Goal: Task Accomplishment & Management: Manage account settings

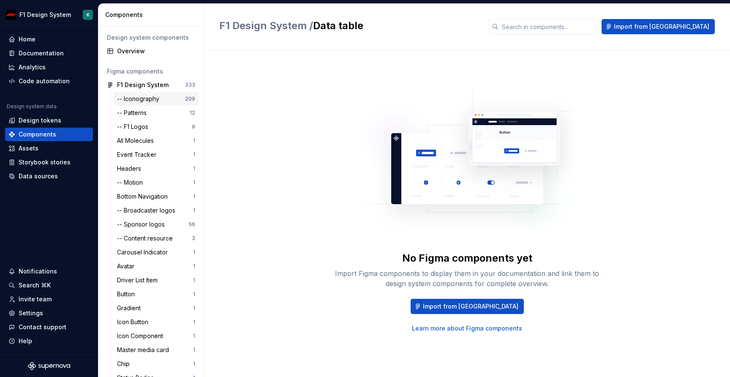
click at [148, 104] on div "-- Iconography 209" at bounding box center [156, 99] width 85 height 14
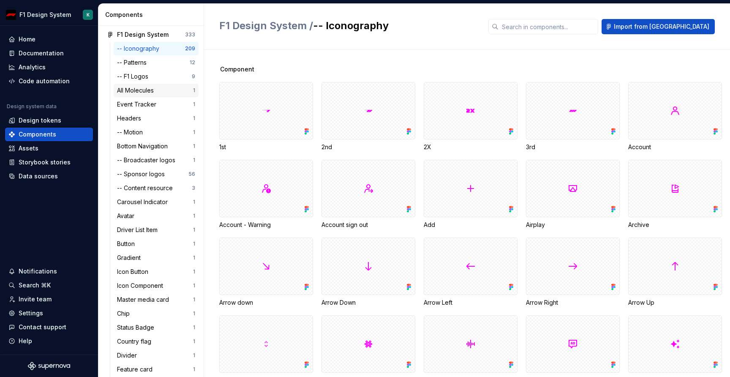
scroll to position [88, 0]
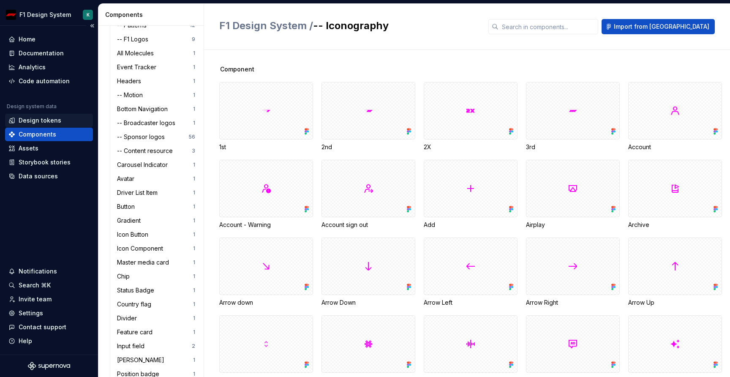
click at [40, 117] on div "Design tokens" at bounding box center [40, 120] width 43 height 8
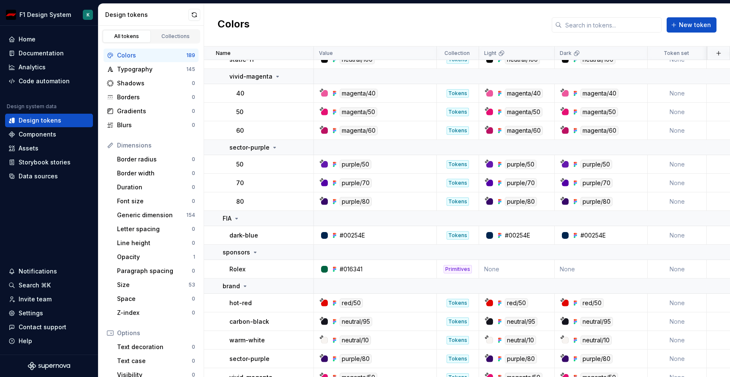
scroll to position [369, 0]
click at [37, 78] on div "Code automation" at bounding box center [44, 81] width 51 height 8
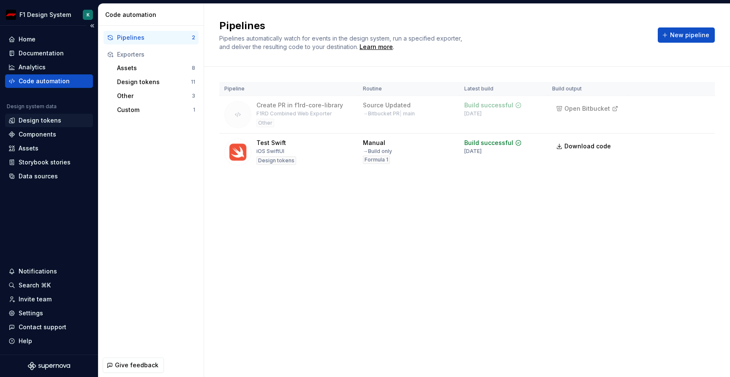
click at [22, 122] on div "Design tokens" at bounding box center [40, 120] width 43 height 8
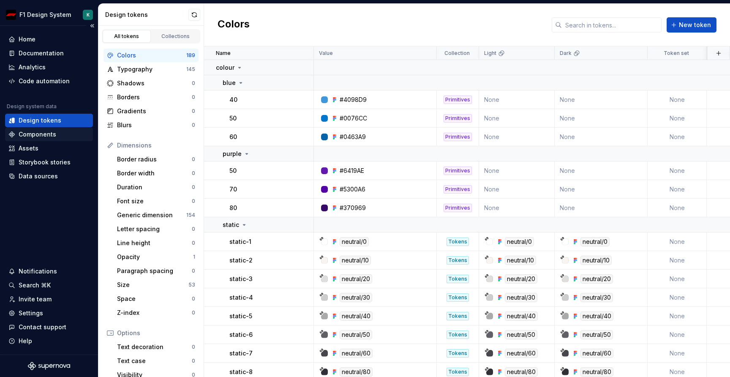
click at [35, 136] on div "Components" at bounding box center [38, 134] width 38 height 8
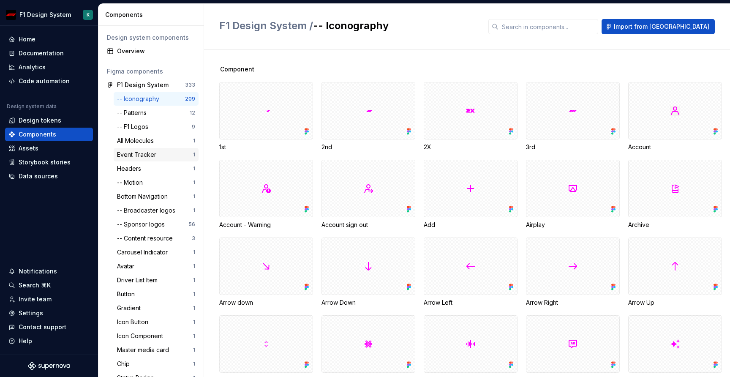
click at [134, 157] on div "Event Tracker" at bounding box center [138, 154] width 43 height 8
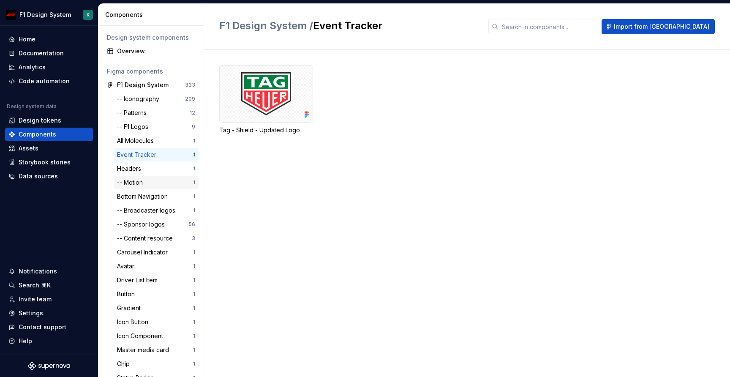
click at [132, 183] on div "-- Motion" at bounding box center [131, 182] width 29 height 8
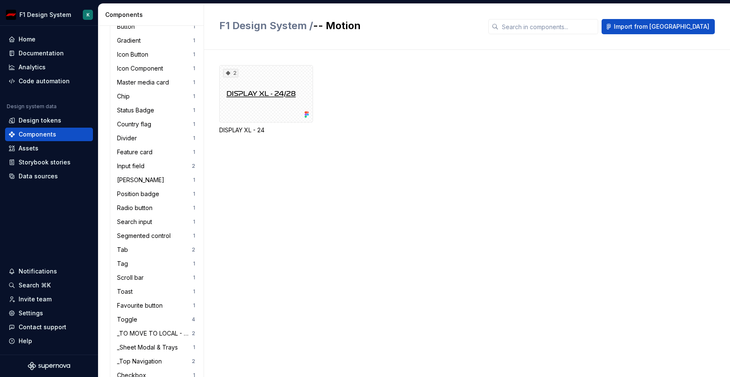
scroll to position [268, 0]
click at [132, 183] on div "[PERSON_NAME]" at bounding box center [142, 179] width 51 height 8
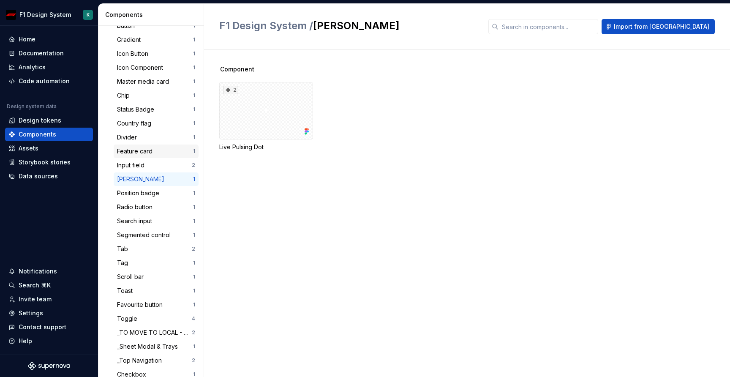
click at [131, 148] on div "Feature card" at bounding box center [136, 151] width 39 height 8
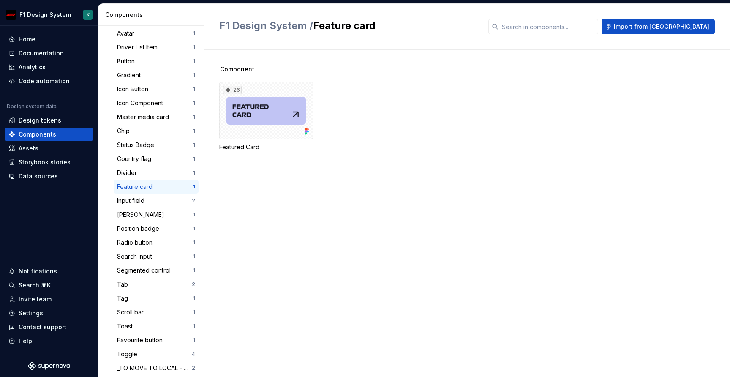
scroll to position [231, 0]
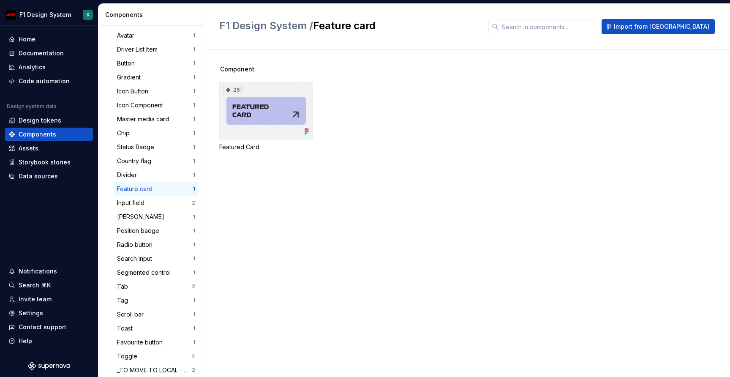
click at [252, 120] on div "26" at bounding box center [266, 110] width 94 height 57
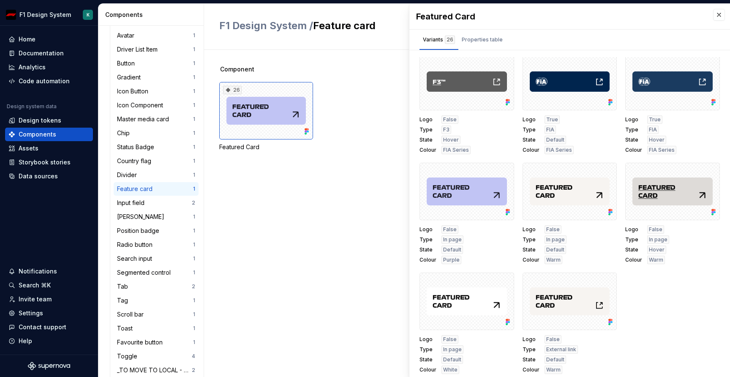
scroll to position [4, 0]
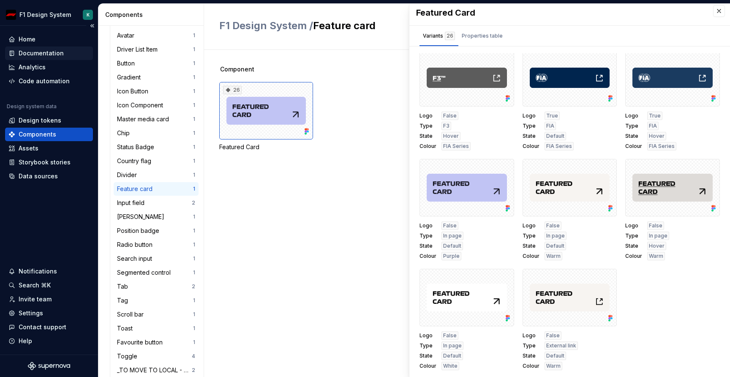
click at [45, 48] on div "Documentation" at bounding box center [49, 53] width 88 height 14
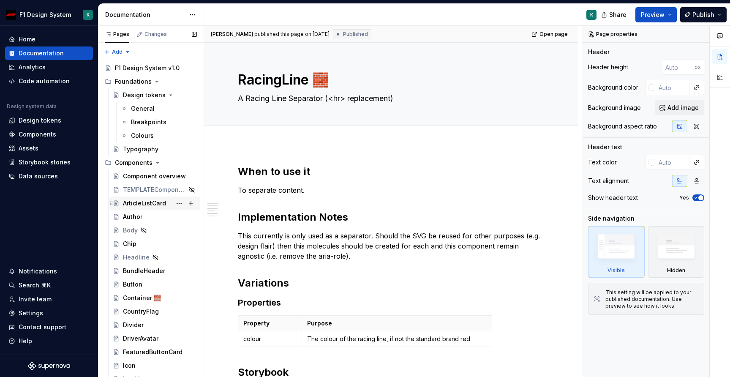
click at [145, 201] on div "ArticleListCard" at bounding box center [144, 203] width 43 height 8
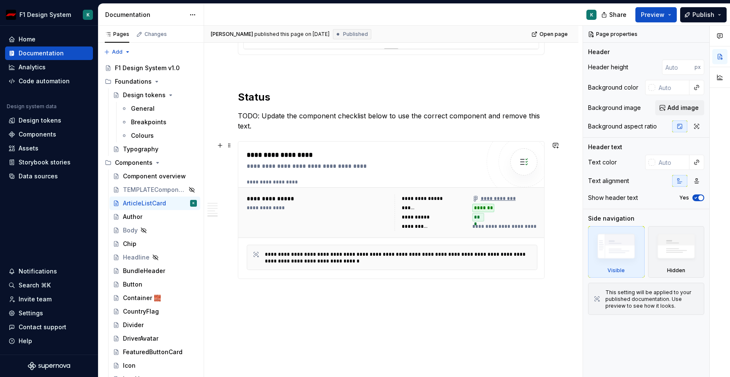
scroll to position [760, 0]
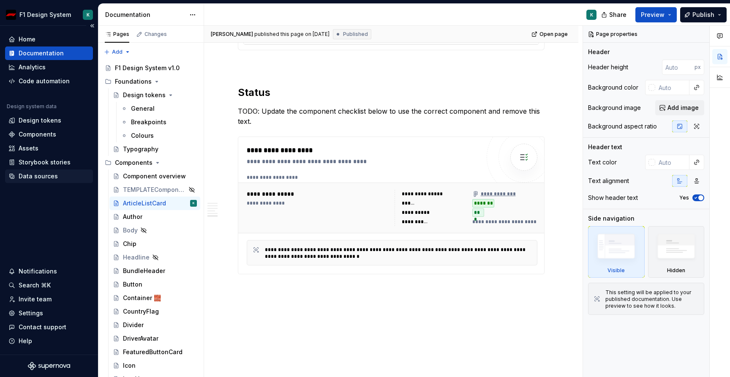
click at [49, 170] on div "Data sources" at bounding box center [49, 177] width 88 height 14
type textarea "*"
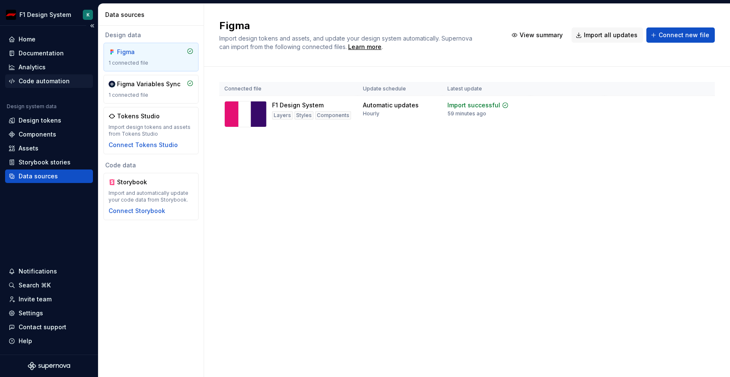
click at [45, 82] on div "Code automation" at bounding box center [44, 81] width 51 height 8
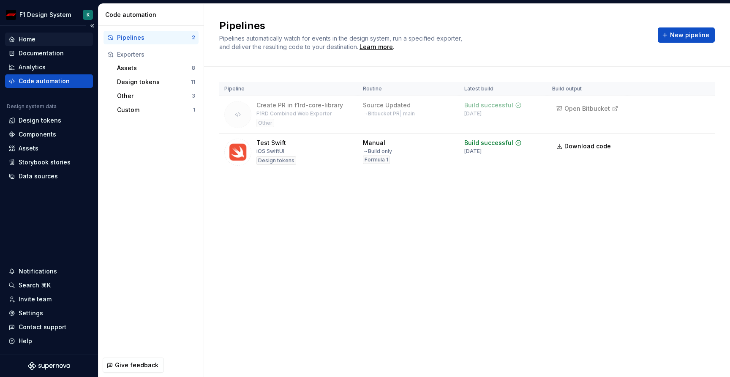
click at [28, 40] on div "Home" at bounding box center [27, 39] width 17 height 8
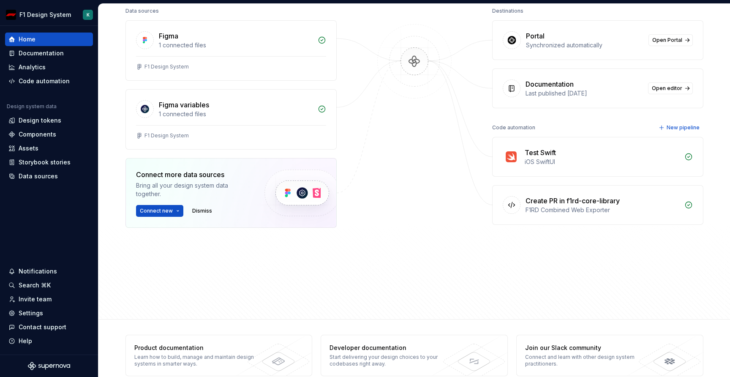
scroll to position [129, 0]
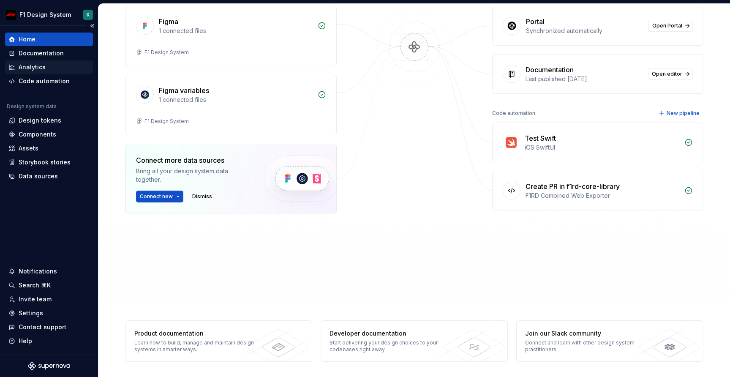
click at [35, 64] on div "Analytics" at bounding box center [32, 67] width 27 height 8
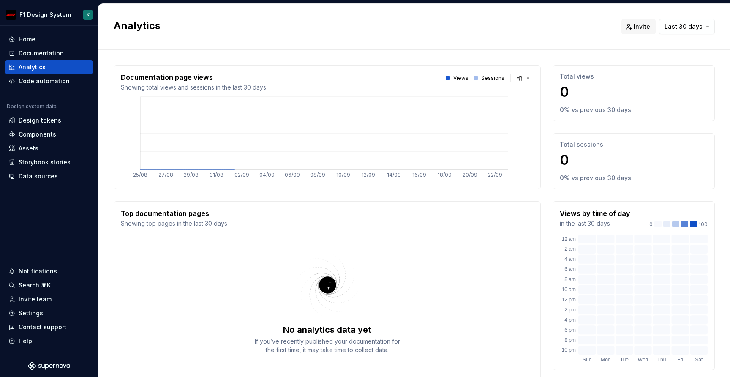
scroll to position [52, 0]
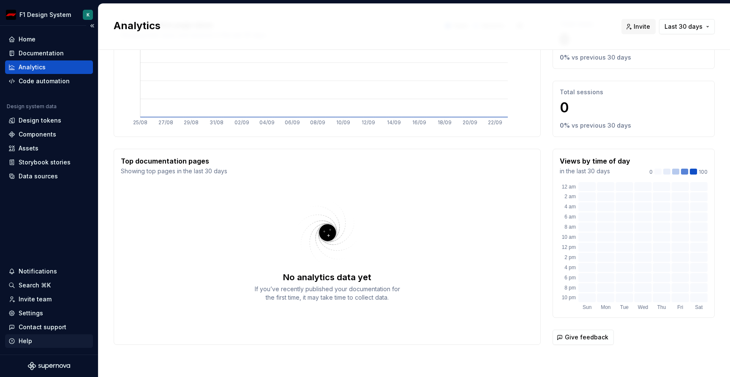
click at [19, 342] on div "Help" at bounding box center [26, 341] width 14 height 8
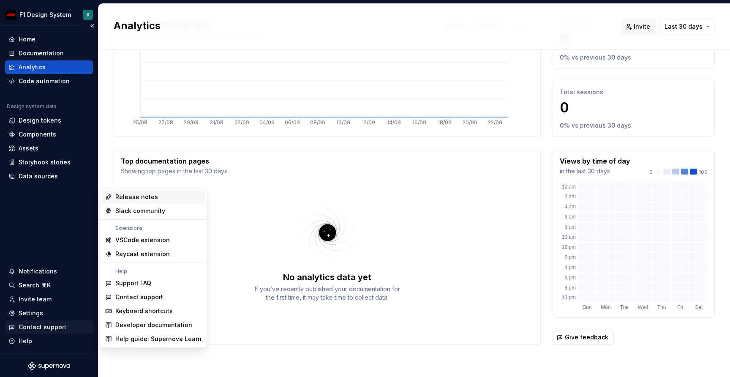
click at [34, 329] on div "Contact support" at bounding box center [43, 327] width 48 height 8
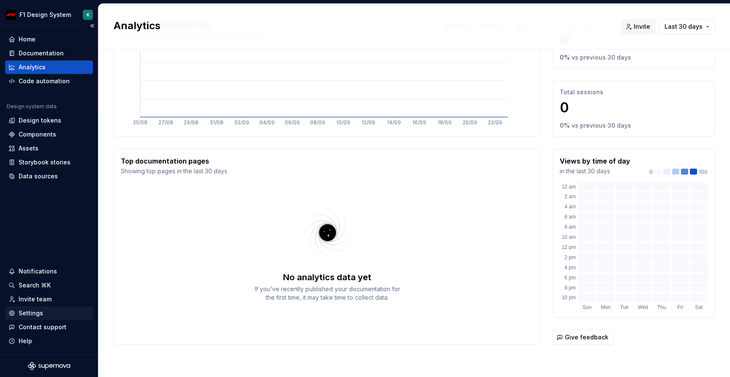
scroll to position [0, 0]
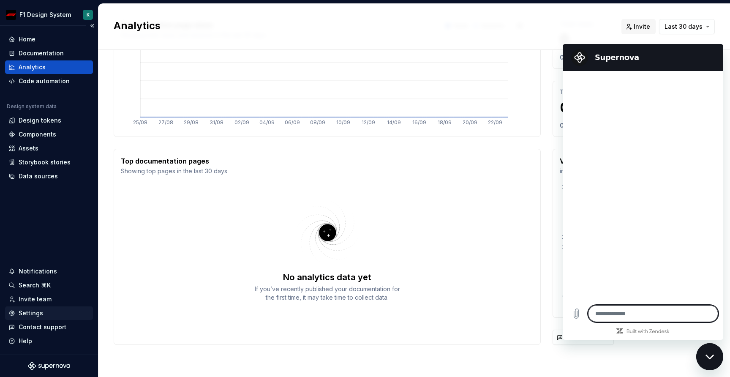
click at [33, 310] on div "Settings" at bounding box center [31, 313] width 25 height 8
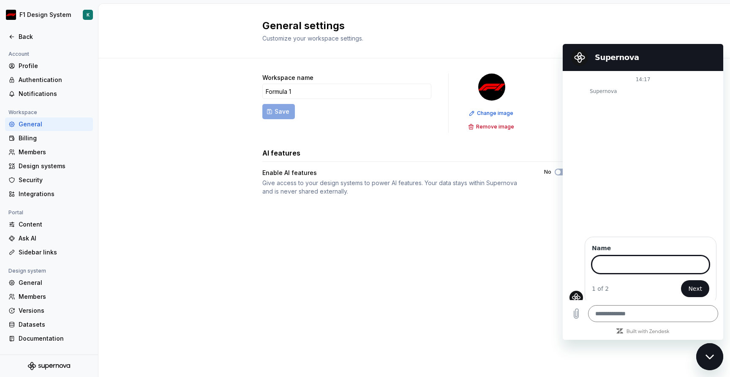
click at [633, 54] on h2 "Supernova" at bounding box center [655, 57] width 120 height 10
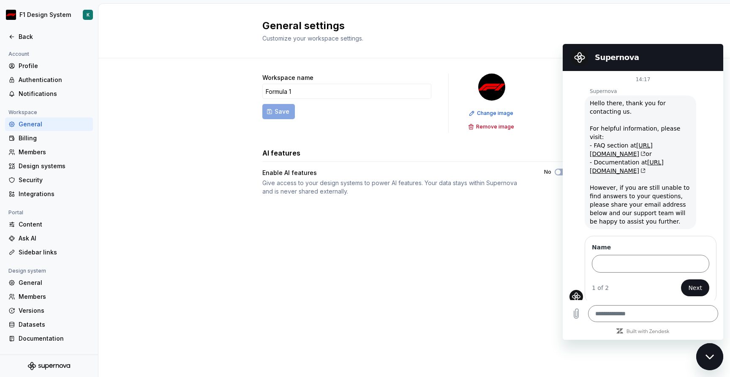
click at [529, 261] on div "General settings Customize your workspace settings. Workspace name Formula 1 Sa…" at bounding box center [414, 190] width 632 height 373
click at [714, 357] on div "Close messaging window" at bounding box center [709, 356] width 25 height 25
type textarea "*"
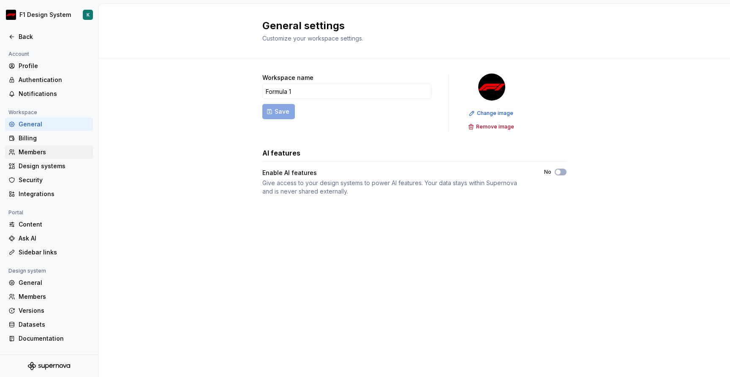
click at [28, 157] on div "Members" at bounding box center [49, 152] width 88 height 14
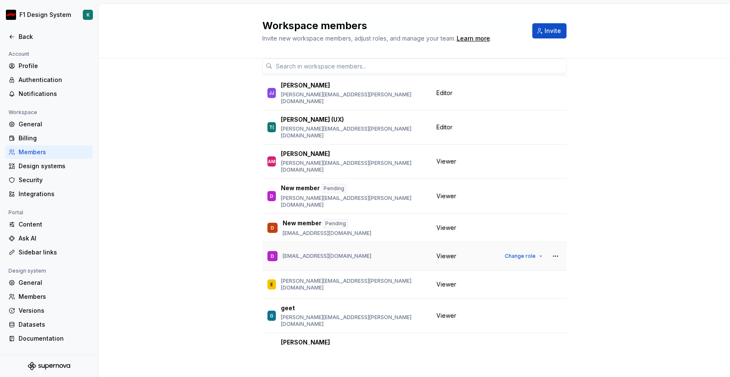
scroll to position [102, 0]
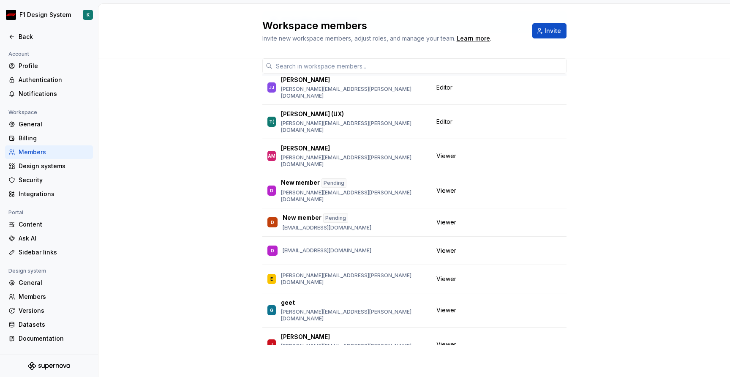
click at [214, 75] on div "5 / 5 editor seats assigned Member Workspace role [PERSON_NAME] Cicero [EMAIL_A…" at bounding box center [414, 190] width 632 height 373
